Goal: Connect with others: Connect with others

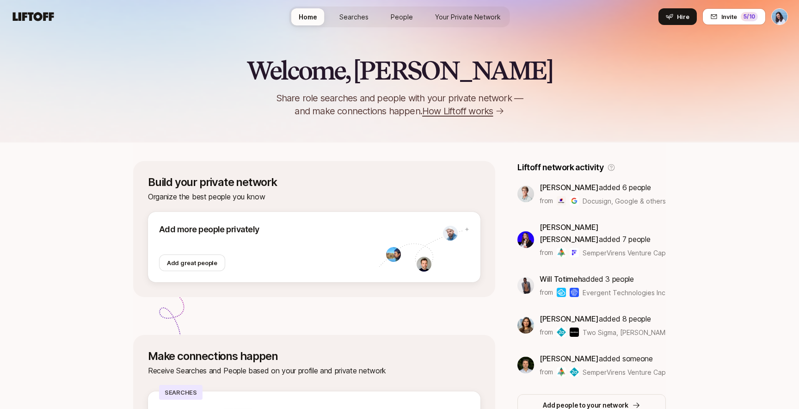
click at [395, 19] on span "People" at bounding box center [402, 17] width 22 height 10
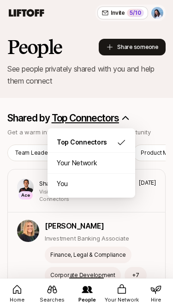
click at [126, 118] on icon "button" at bounding box center [125, 118] width 9 height 9
click at [123, 118] on icon "button" at bounding box center [125, 118] width 9 height 9
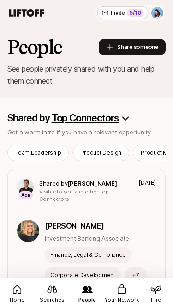
click at [122, 294] on icon at bounding box center [122, 289] width 8 height 9
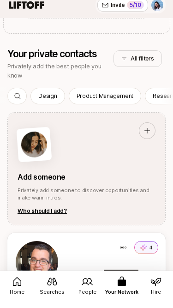
click at [135, 59] on button "All filters" at bounding box center [138, 66] width 48 height 17
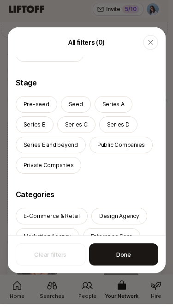
scroll to position [455, 0]
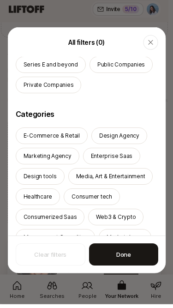
click at [151, 49] on icon "button" at bounding box center [150, 46] width 5 height 5
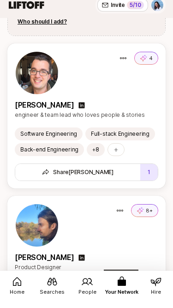
scroll to position [954, 0]
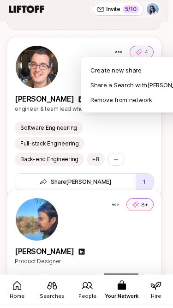
click at [122, 53] on div "button" at bounding box center [118, 56] width 15 height 15
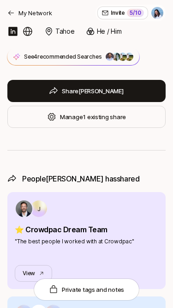
scroll to position [123, 0]
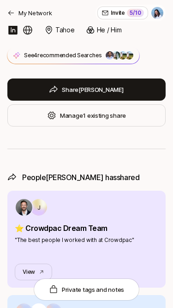
click at [104, 127] on button "Manage 1 existing share" at bounding box center [86, 116] width 159 height 22
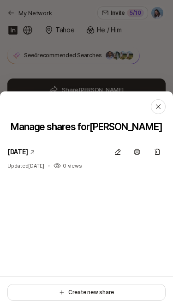
click at [136, 68] on div at bounding box center [86, 154] width 173 height 308
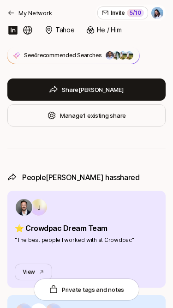
click at [12, 14] on icon at bounding box center [10, 12] width 7 height 7
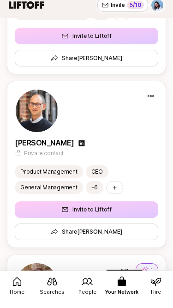
scroll to position [4463, 0]
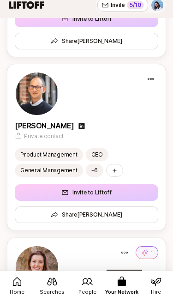
click at [50, 295] on icon at bounding box center [52, 289] width 11 height 11
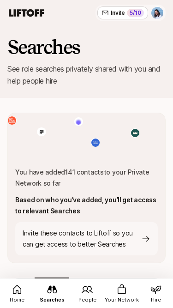
click at [58, 295] on link "Searches" at bounding box center [52, 294] width 36 height 32
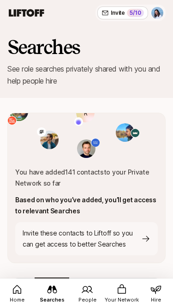
click at [122, 292] on icon at bounding box center [122, 289] width 11 height 11
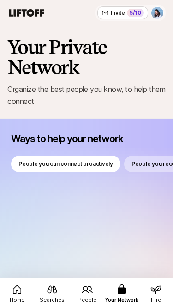
scroll to position [11818, 0]
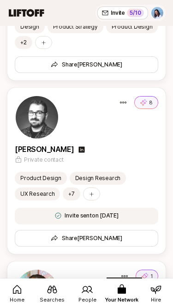
click at [72, 111] on div "8" at bounding box center [87, 117] width 144 height 44
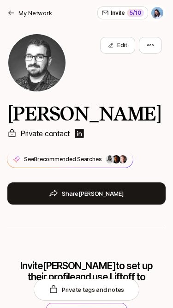
click at [99, 191] on button "Share [PERSON_NAME]" at bounding box center [86, 194] width 159 height 22
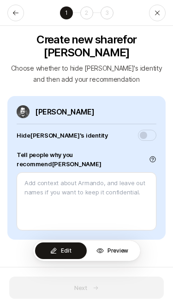
click at [16, 13] on icon at bounding box center [15, 12] width 7 height 7
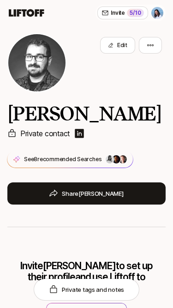
click at [30, 8] on icon at bounding box center [26, 12] width 38 height 11
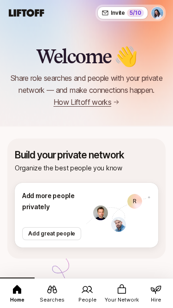
click at [29, 15] on icon at bounding box center [27, 13] width 36 height 8
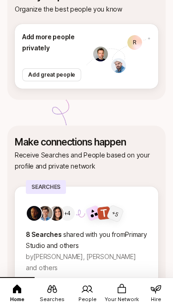
scroll to position [171, 0]
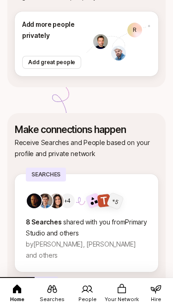
click at [51, 290] on icon at bounding box center [53, 290] width 10 height 8
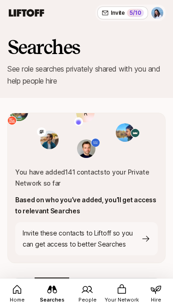
click at [118, 296] on link "Your Network" at bounding box center [122, 294] width 34 height 32
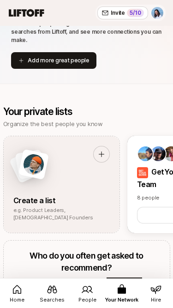
scroll to position [335, 0]
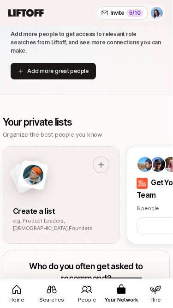
click at [101, 162] on icon at bounding box center [102, 165] width 6 height 6
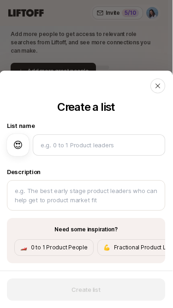
click at [160, 88] on icon at bounding box center [158, 86] width 5 height 5
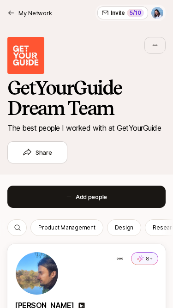
click at [86, 190] on button "Add people" at bounding box center [86, 197] width 159 height 22
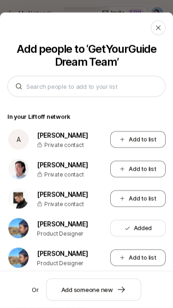
click at [163, 22] on div at bounding box center [158, 27] width 15 height 15
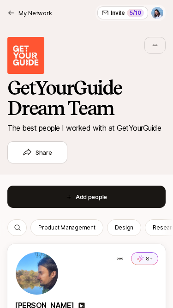
click at [130, 12] on div "5 /10" at bounding box center [135, 13] width 17 height 8
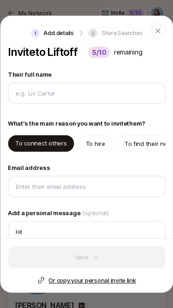
click at [160, 31] on icon "button" at bounding box center [157, 30] width 7 height 7
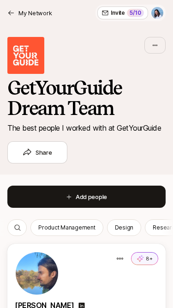
click at [125, 14] on span "Invite" at bounding box center [118, 13] width 14 height 8
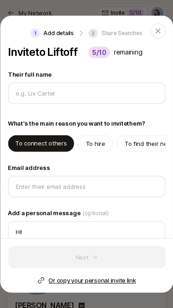
click at [160, 31] on icon "button" at bounding box center [157, 30] width 7 height 7
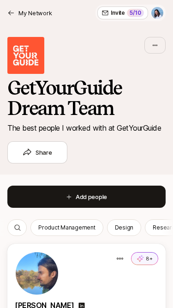
click at [142, 79] on h2 "GetYourGuide Dream Team" at bounding box center [87, 98] width 166 height 41
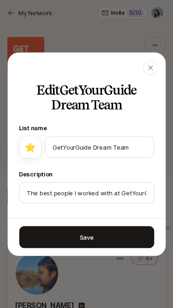
click at [156, 69] on div "button" at bounding box center [150, 67] width 15 height 15
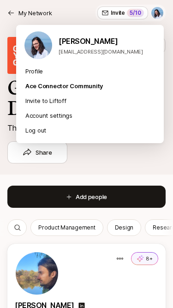
click at [158, 15] on img "button" at bounding box center [158, 13] width 12 height 12
click at [121, 12] on span "Invite" at bounding box center [118, 13] width 14 height 8
type textarea "x"
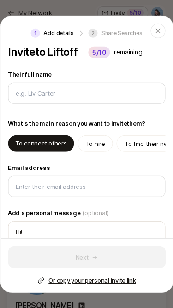
click at [158, 31] on icon "button" at bounding box center [158, 31] width 5 height 5
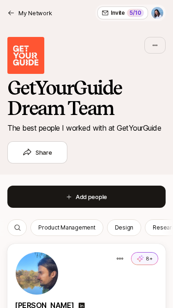
click at [22, 10] on p "My Network" at bounding box center [34, 12] width 33 height 9
